Goal: Task Accomplishment & Management: Manage account settings

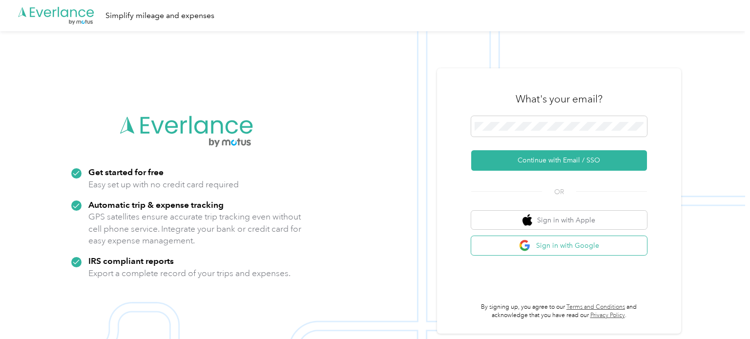
click at [495, 252] on button "Sign in with Google" at bounding box center [559, 245] width 176 height 19
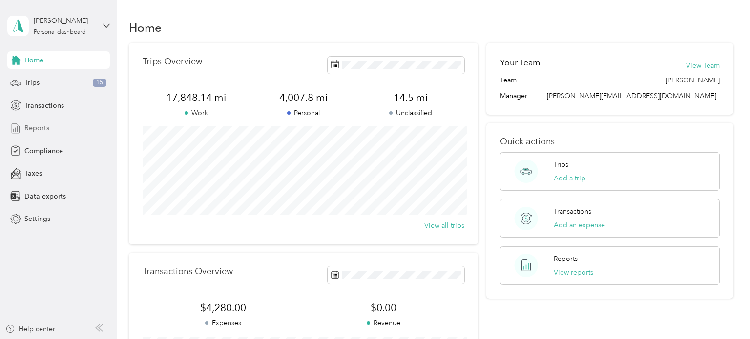
click at [47, 127] on span "Reports" at bounding box center [36, 128] width 25 height 10
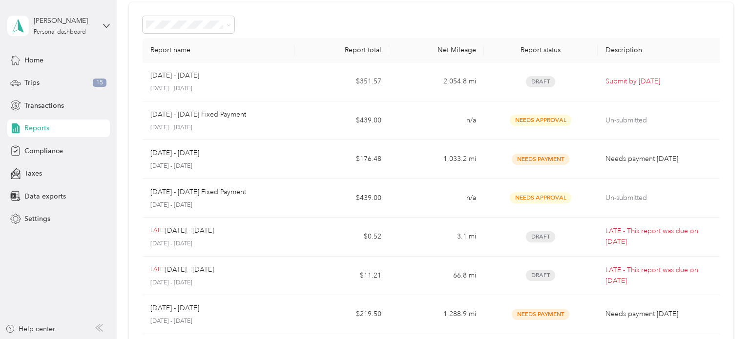
scroll to position [45, 0]
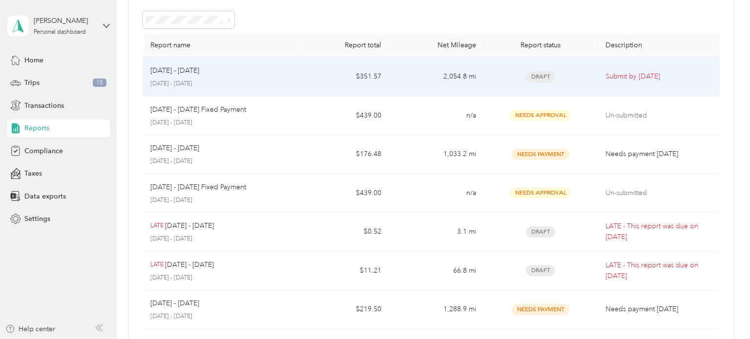
click at [270, 67] on div "[DATE] - [DATE]" at bounding box center [218, 70] width 136 height 11
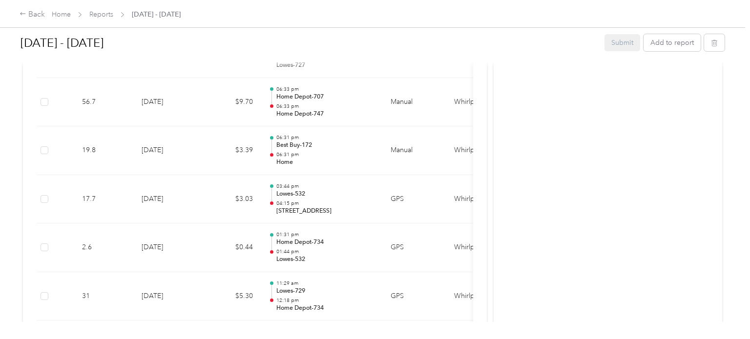
scroll to position [4451, 0]
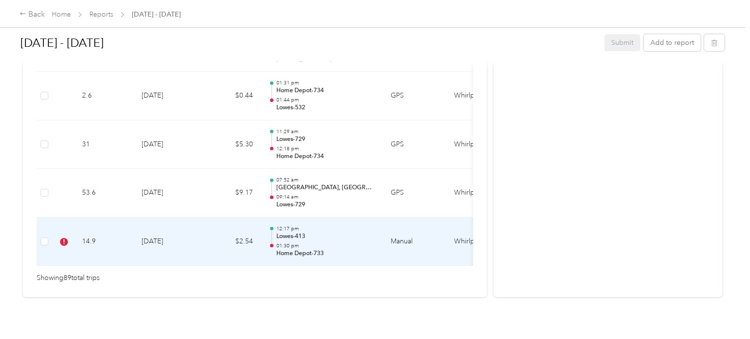
click at [365, 249] on p "Home Depot-733" at bounding box center [325, 253] width 99 height 9
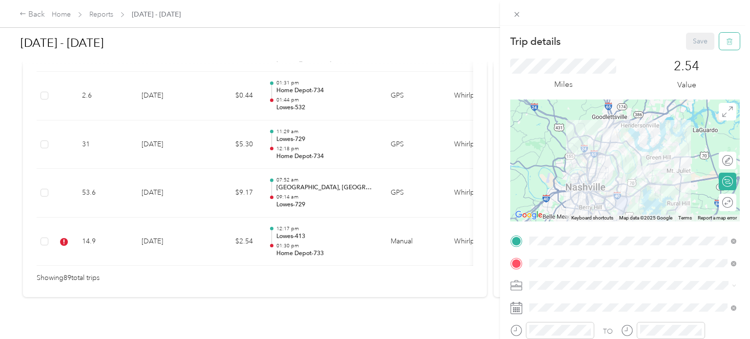
click at [725, 41] on button "button" at bounding box center [729, 41] width 21 height 17
click at [694, 52] on button "Yes" at bounding box center [700, 53] width 19 height 16
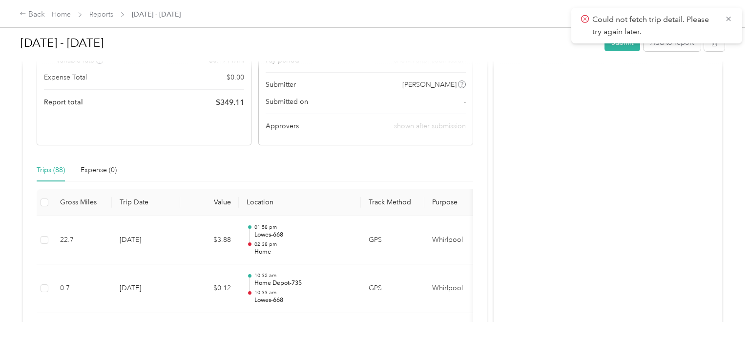
scroll to position [0, 0]
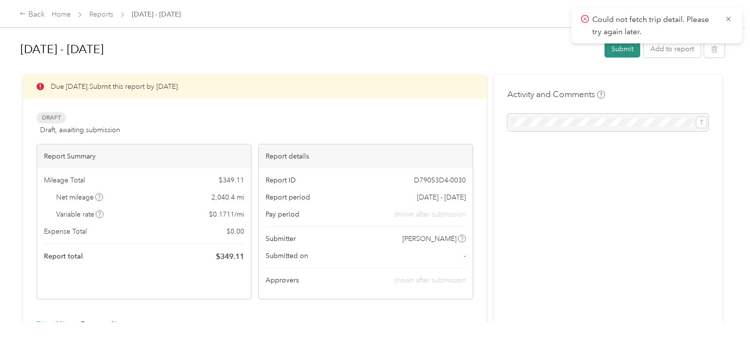
click at [621, 49] on button "Submit" at bounding box center [622, 49] width 36 height 17
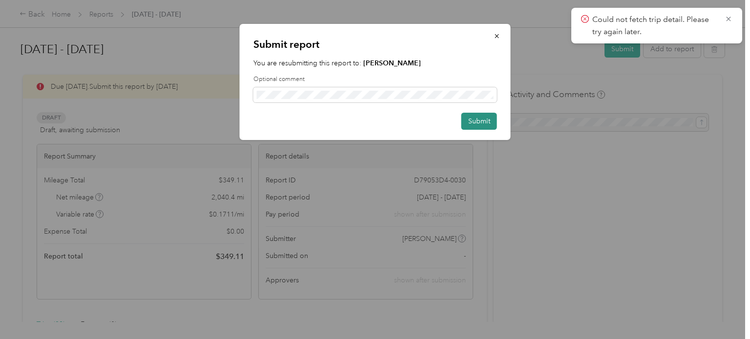
click at [488, 116] on button "Submit" at bounding box center [479, 121] width 36 height 17
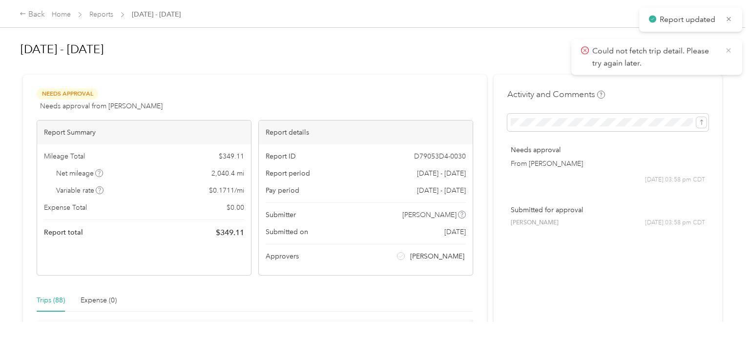
click at [728, 53] on icon at bounding box center [728, 50] width 8 height 9
click at [724, 46] on button "button" at bounding box center [714, 49] width 21 height 17
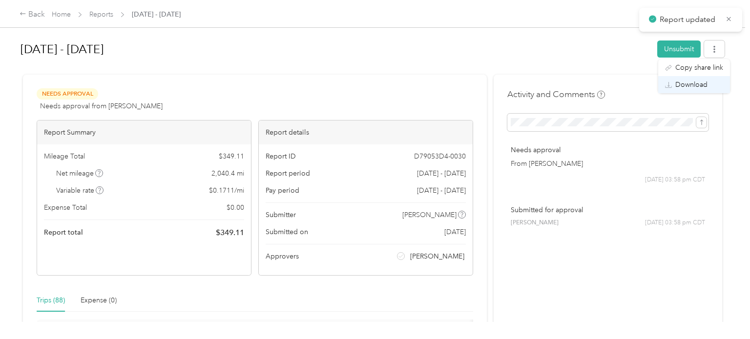
click at [694, 88] on span "Download" at bounding box center [691, 85] width 32 height 10
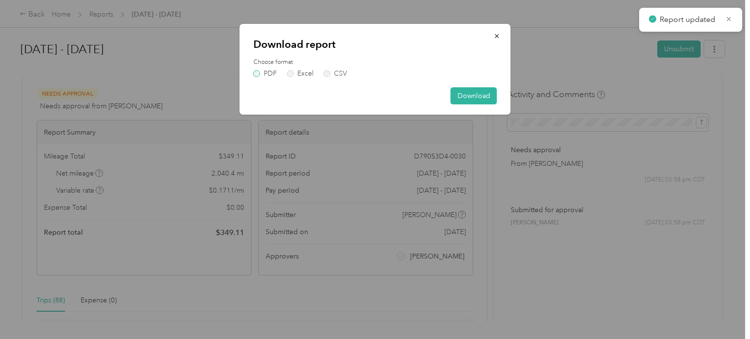
click at [256, 70] on label "PDF" at bounding box center [264, 73] width 23 height 7
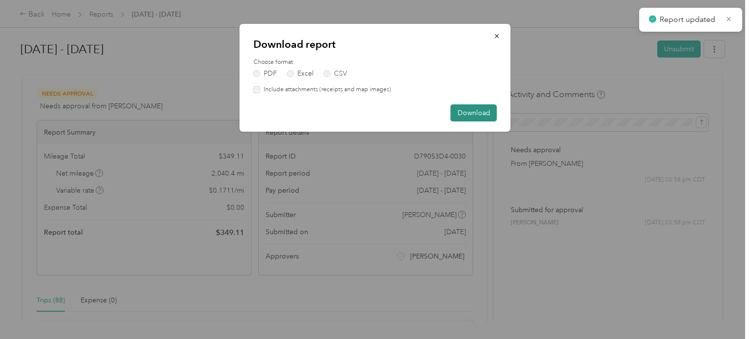
click at [461, 120] on button "Download" at bounding box center [474, 112] width 46 height 17
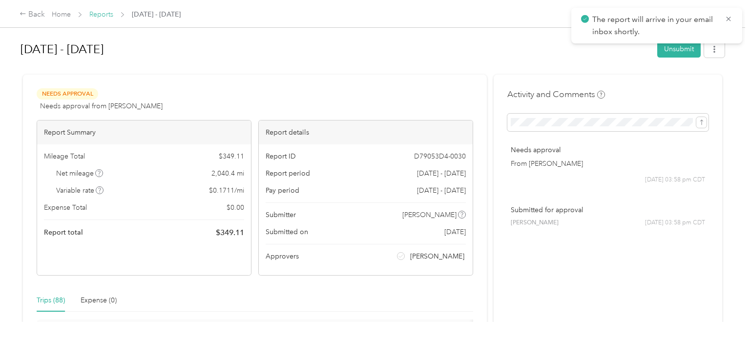
click at [103, 16] on link "Reports" at bounding box center [101, 14] width 24 height 8
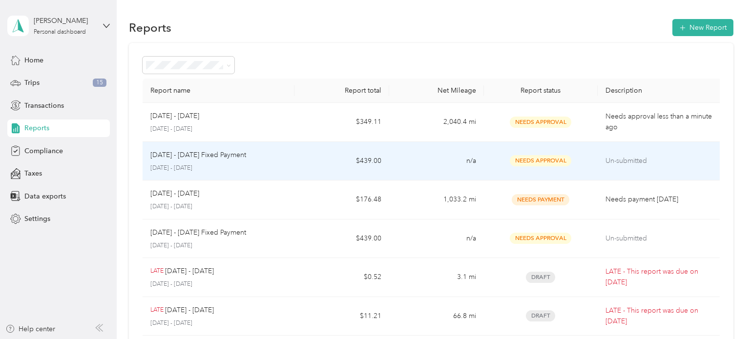
click at [456, 164] on td "n/a" at bounding box center [436, 161] width 95 height 39
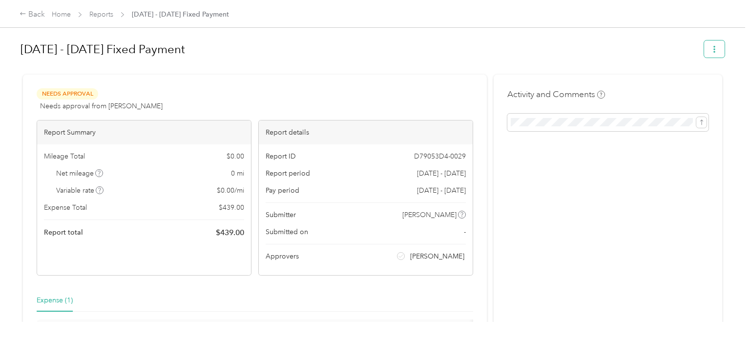
click at [711, 50] on button "button" at bounding box center [714, 49] width 21 height 17
click at [698, 82] on span "Download" at bounding box center [691, 85] width 32 height 10
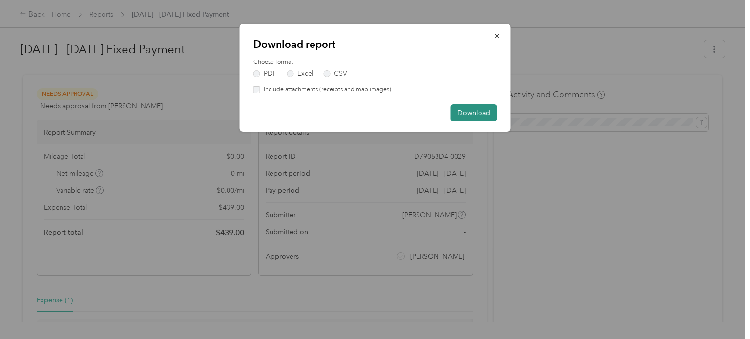
click at [451, 108] on button "Download" at bounding box center [474, 112] width 46 height 17
